Goal: Navigation & Orientation: Find specific page/section

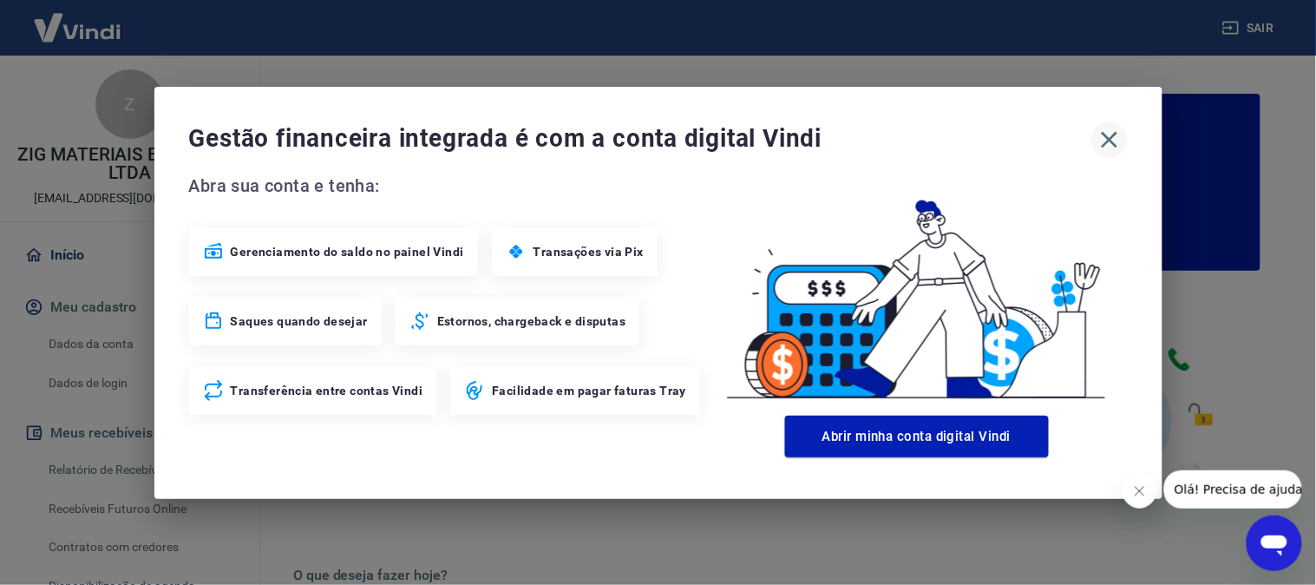
click at [1114, 130] on icon "button" at bounding box center [1109, 140] width 28 height 28
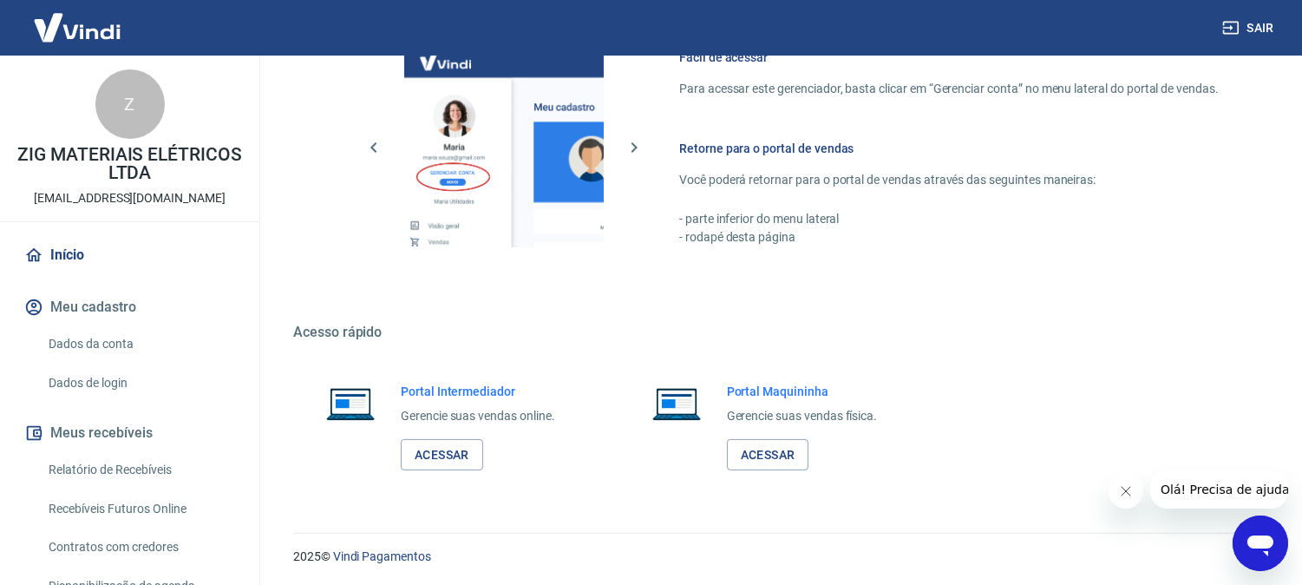
scroll to position [965, 0]
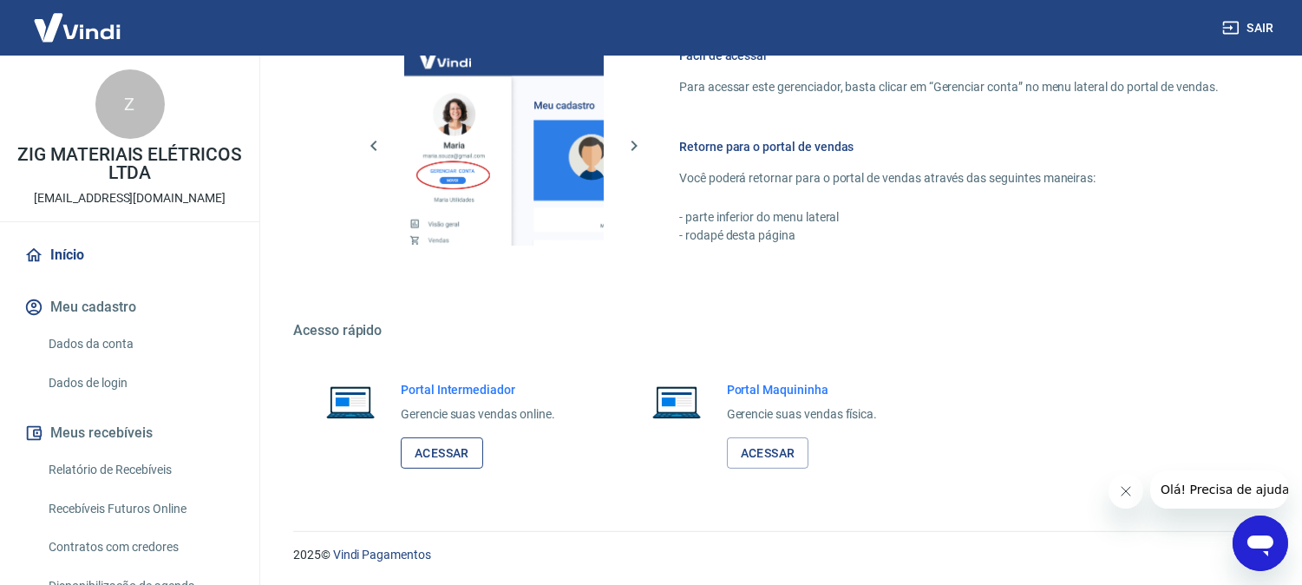
click at [448, 455] on link "Acessar" at bounding box center [442, 453] width 82 height 32
